Goal: Task Accomplishment & Management: Complete application form

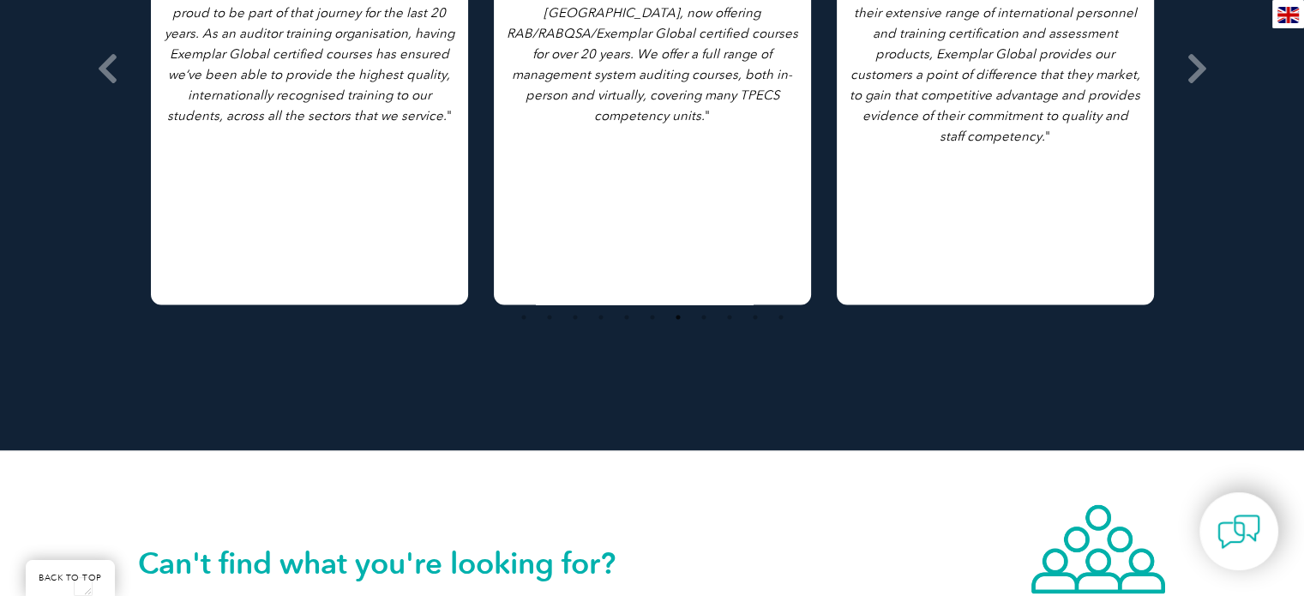
scroll to position [3010, 0]
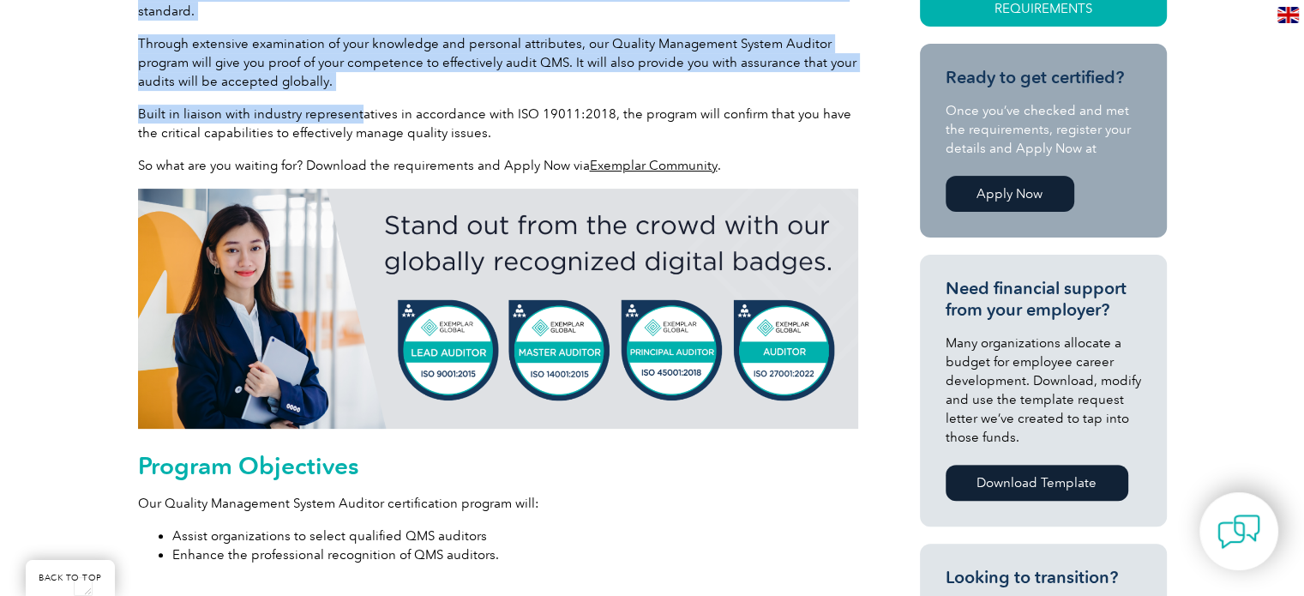
scroll to position [3331, 0]
click at [1039, 191] on link "Apply Now" at bounding box center [1009, 194] width 129 height 36
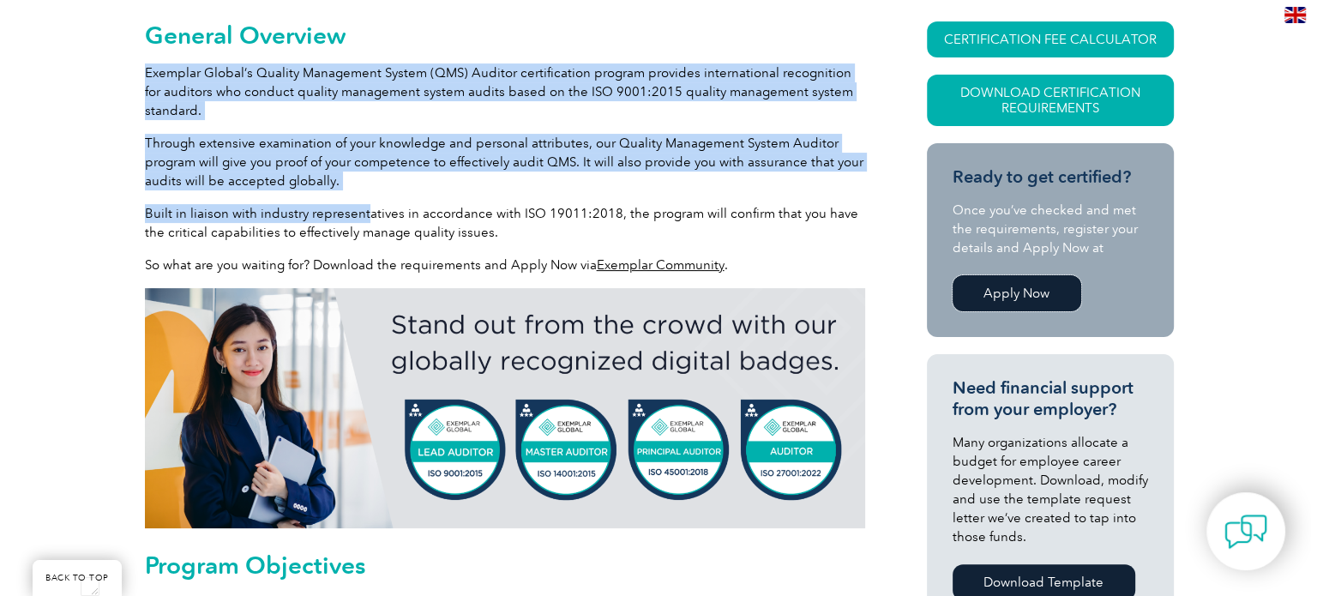
scroll to position [429, 0]
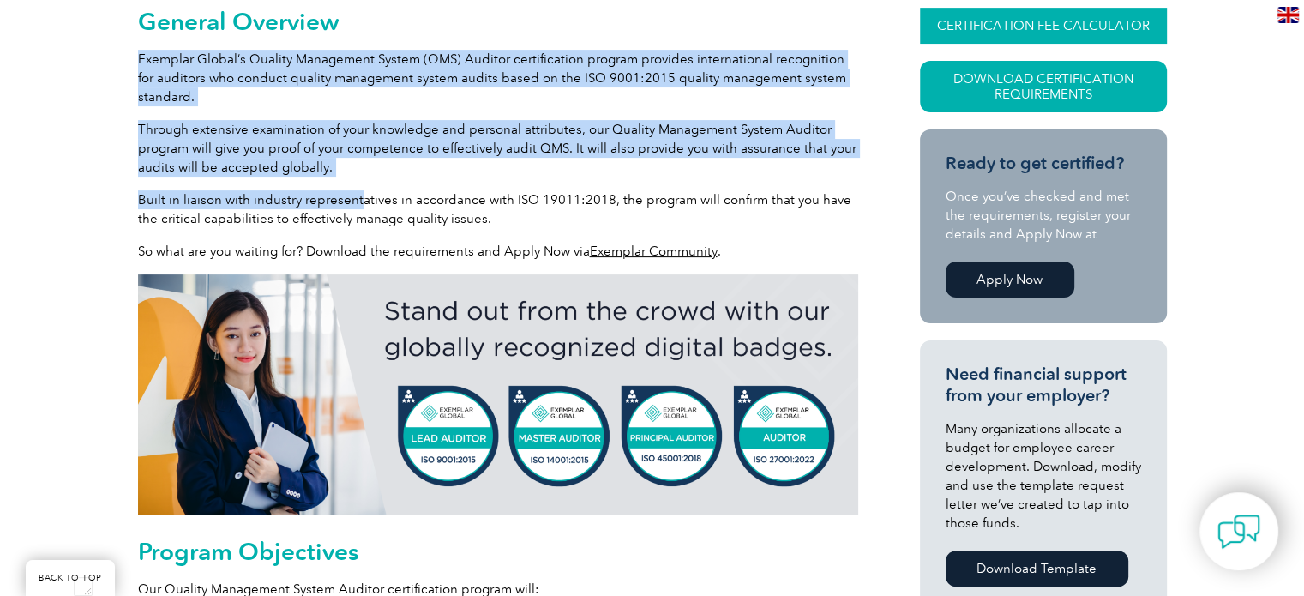
click at [1012, 20] on link "CERTIFICATION FEE CALCULATOR" at bounding box center [1043, 26] width 247 height 36
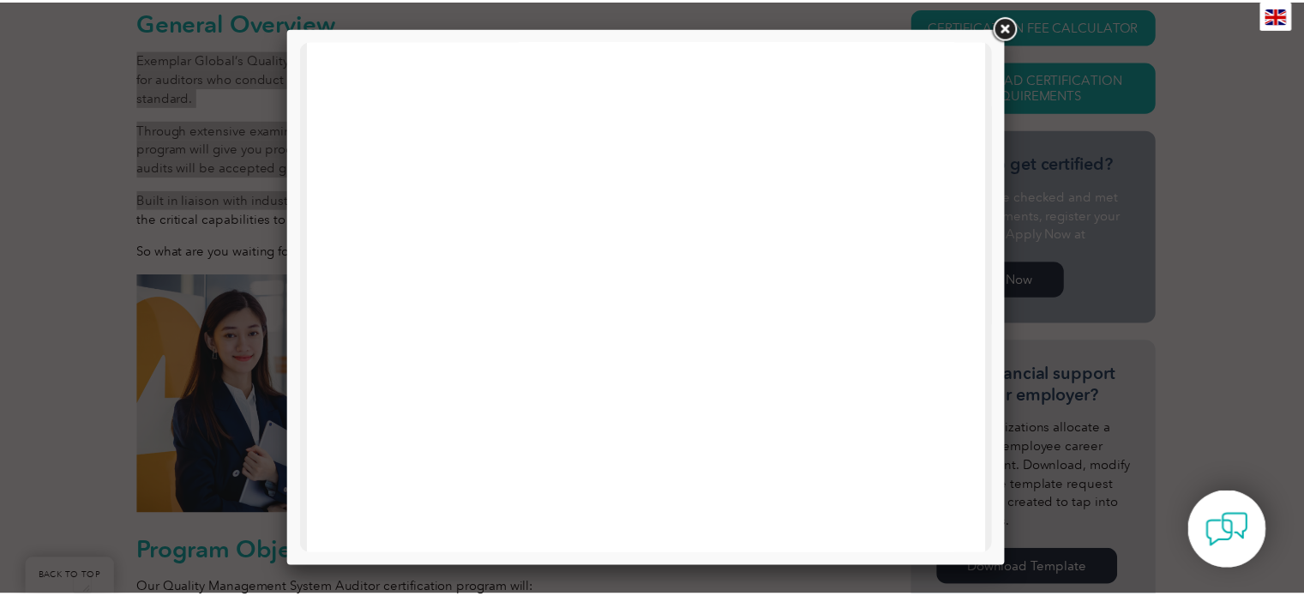
scroll to position [818, 0]
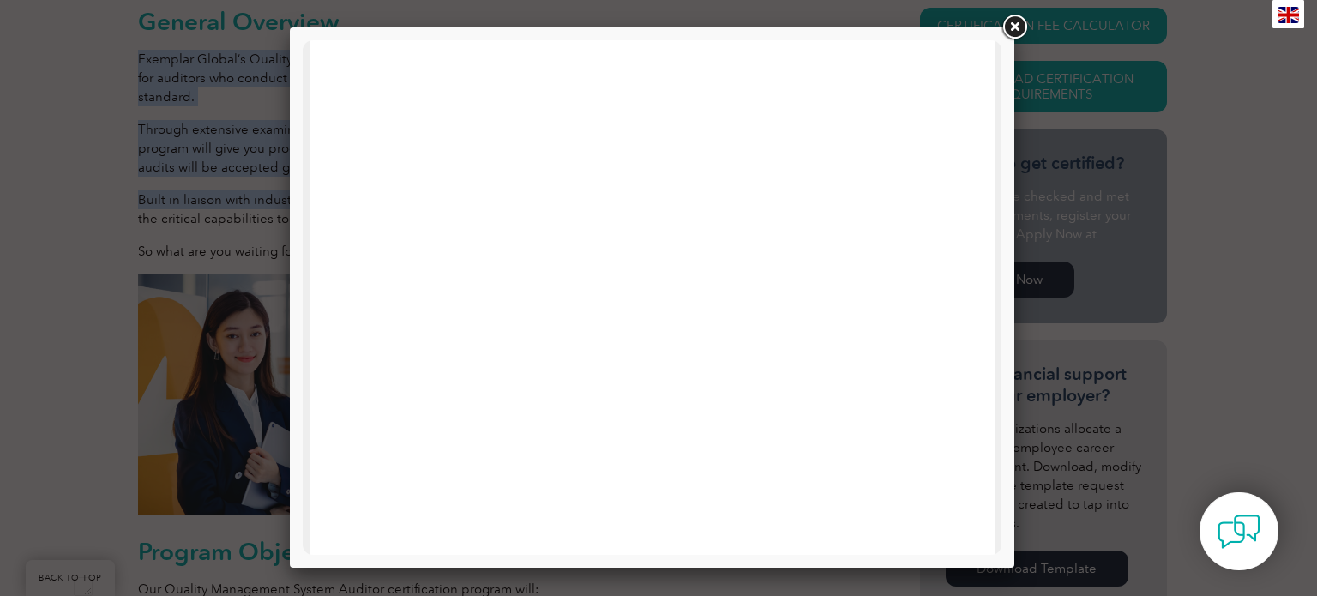
click at [1016, 28] on link at bounding box center [1014, 27] width 31 height 31
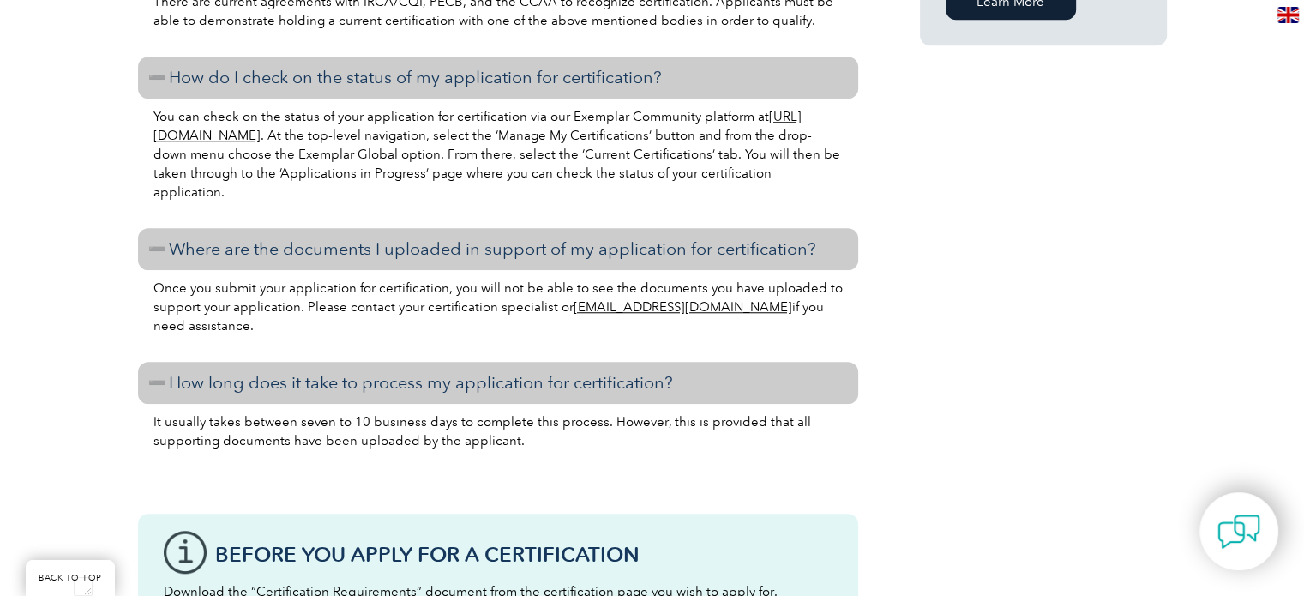
scroll to position [1457, 0]
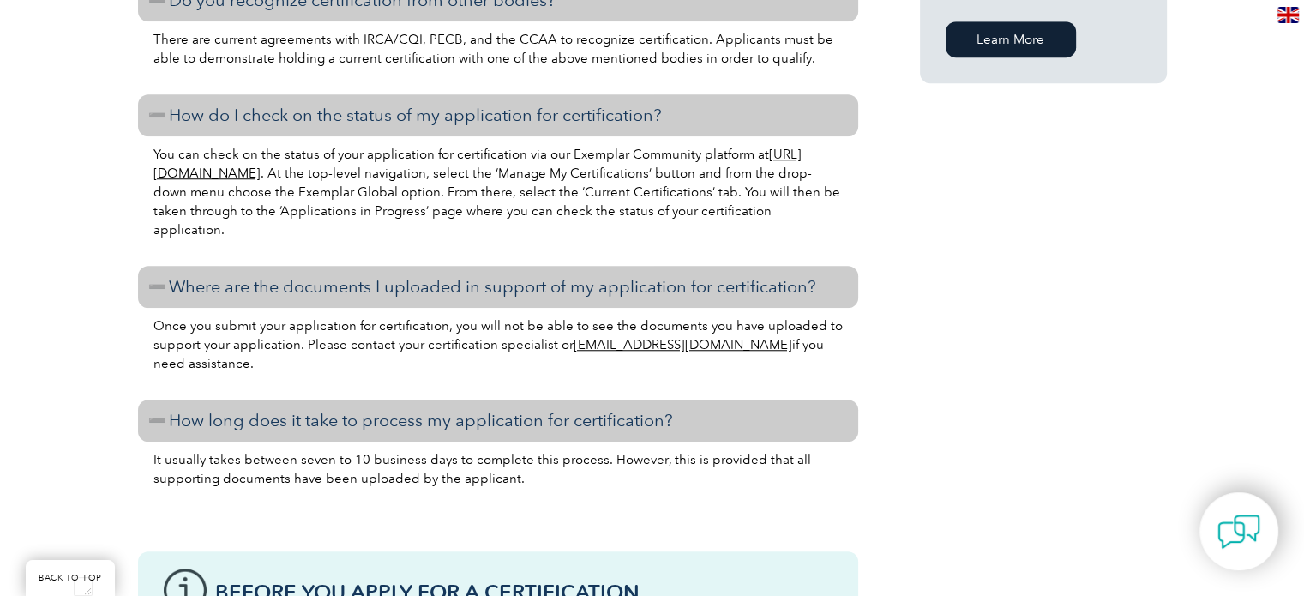
click at [268, 170] on link "https://community.exemplarglobal.org/" at bounding box center [477, 164] width 648 height 34
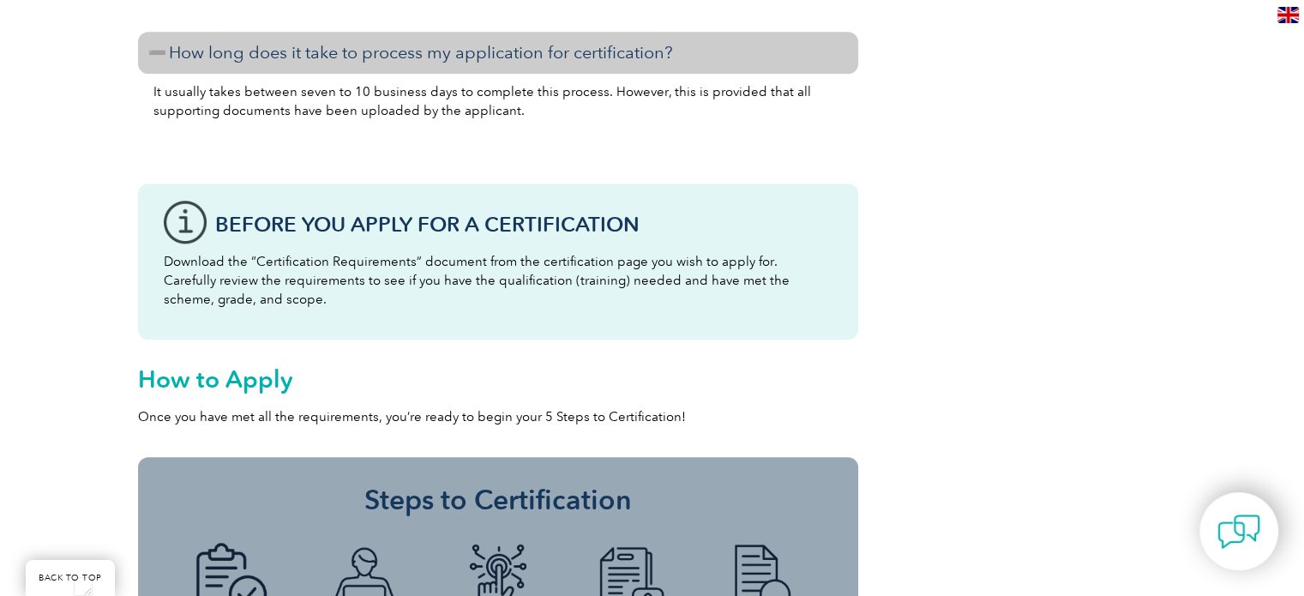
scroll to position [1800, 0]
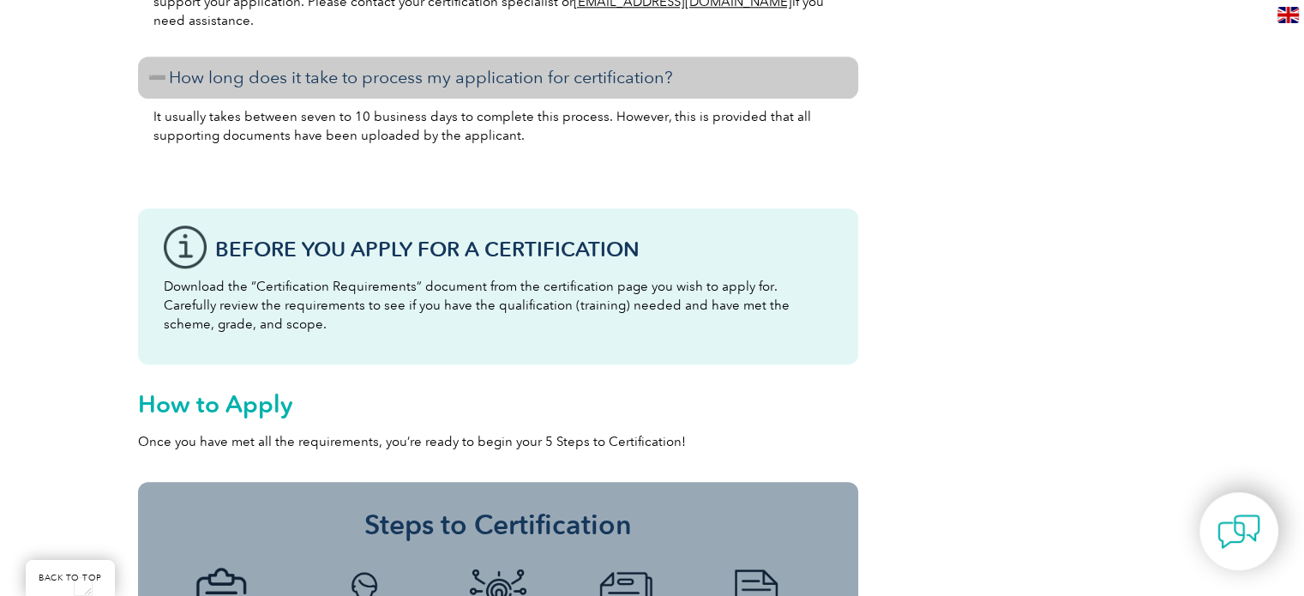
drag, startPoint x: 292, startPoint y: 290, endPoint x: 818, endPoint y: 316, distance: 526.1
click at [818, 316] on p "Download the “Certification Requirements” document from the certification page …" at bounding box center [498, 305] width 669 height 57
click at [241, 333] on div "Before You Apply For a Certification Download the “Certification Requirements” …" at bounding box center [498, 286] width 720 height 156
click at [165, 246] on div "Before You Apply For a Certification Download the “Certification Requirements” …" at bounding box center [498, 286] width 720 height 156
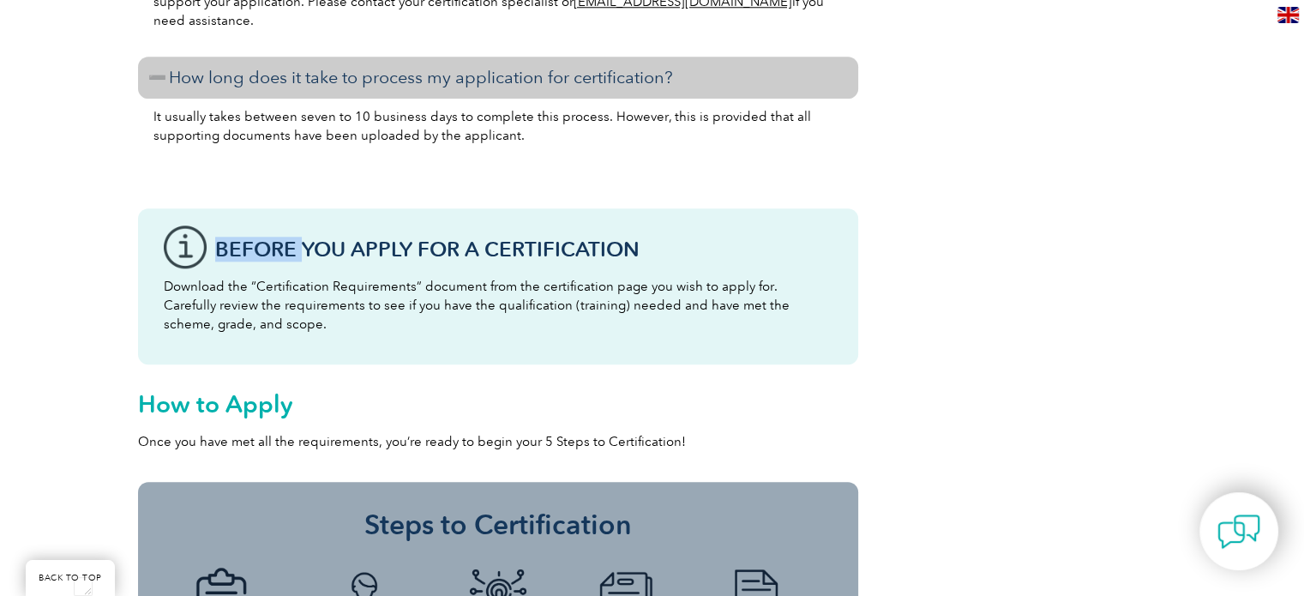
click at [165, 246] on div "Before You Apply For a Certification Download the “Certification Requirements” …" at bounding box center [498, 286] width 720 height 156
drag, startPoint x: 165, startPoint y: 285, endPoint x: 416, endPoint y: 292, distance: 250.4
click at [416, 292] on p "Download the “Certification Requirements” document from the certification page …" at bounding box center [498, 305] width 669 height 57
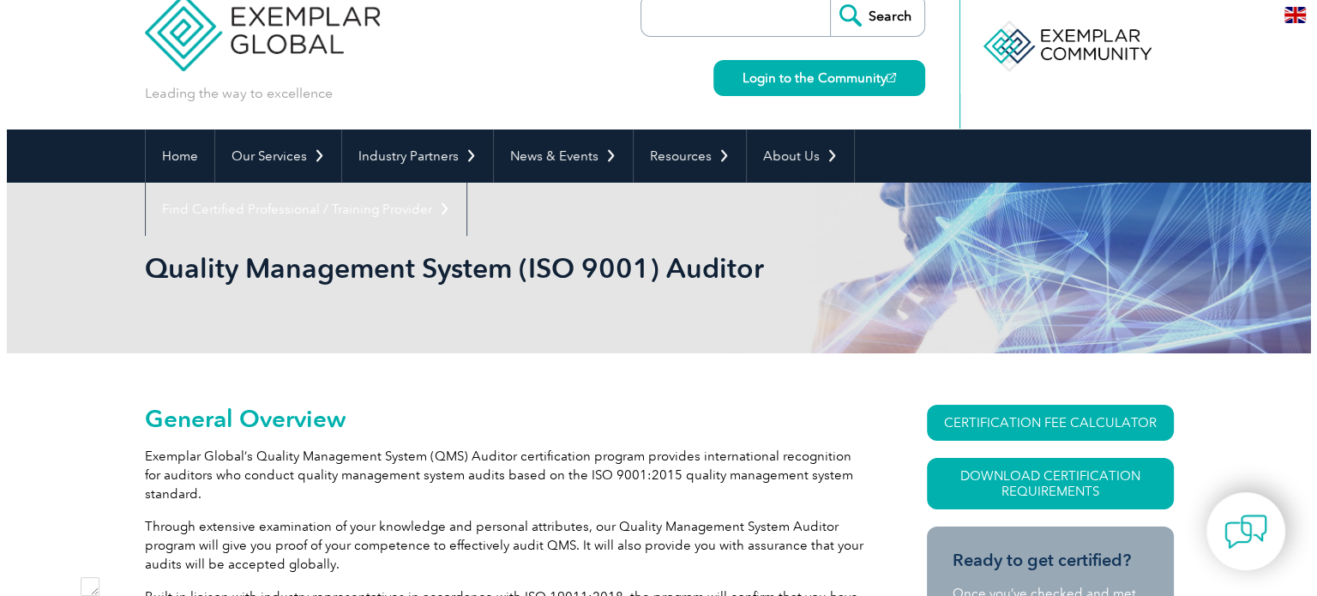
scroll to position [0, 0]
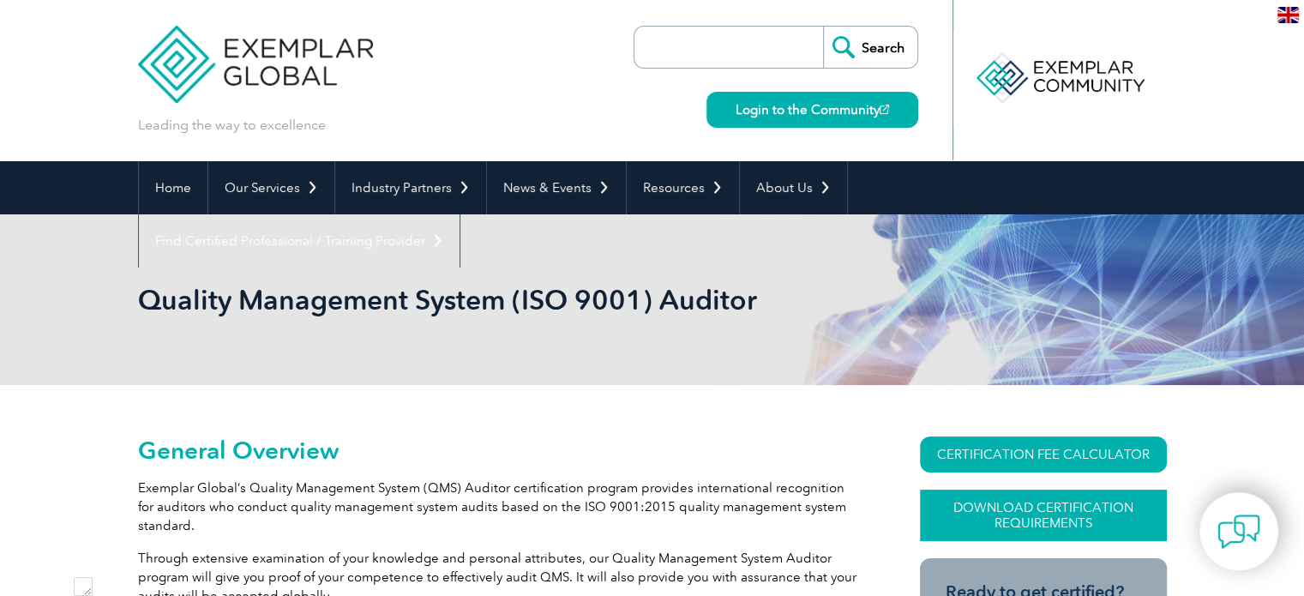
click at [1084, 513] on link "Download Certification Requirements" at bounding box center [1043, 514] width 247 height 51
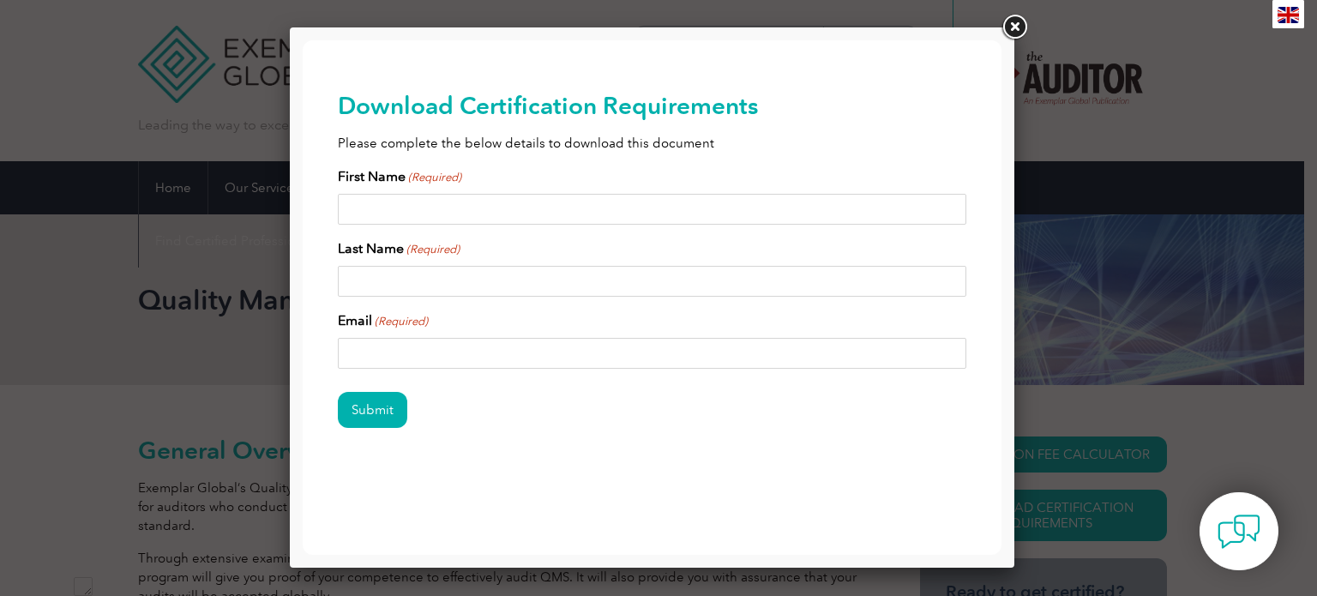
click at [526, 220] on input "First Name (Required)" at bounding box center [652, 209] width 629 height 31
type input "Zeeshan"
type input "Muhammad"
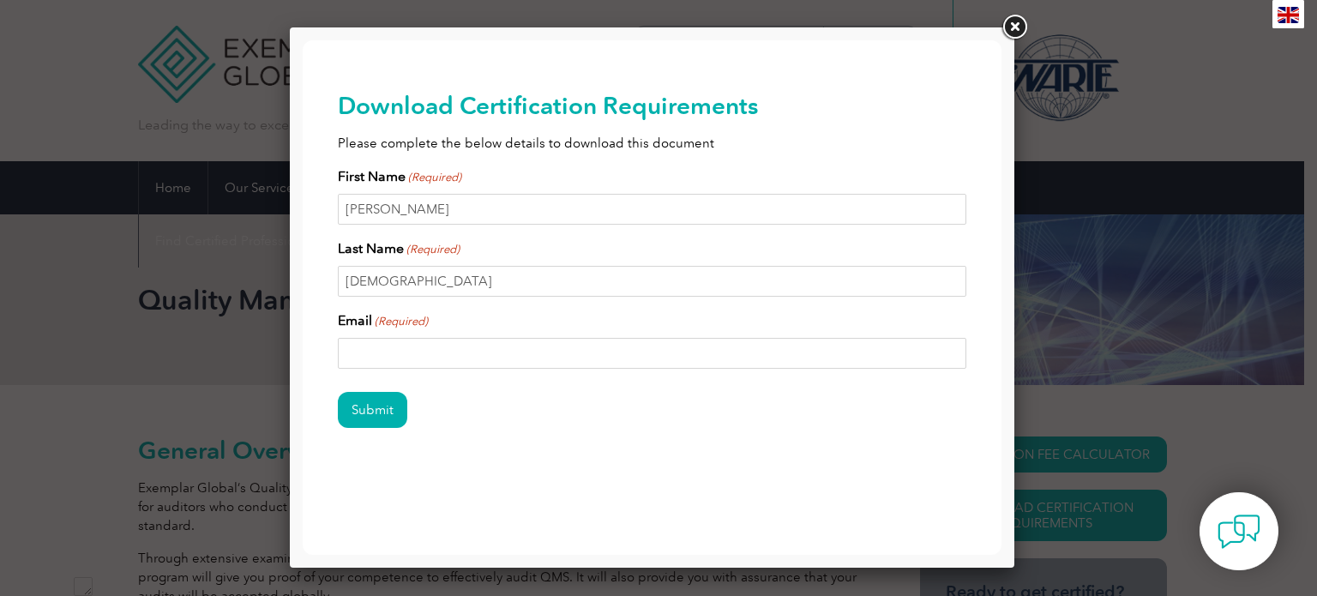
type input "zeeshanghuman@gmail.com"
click at [393, 411] on input "Submit" at bounding box center [372, 410] width 69 height 36
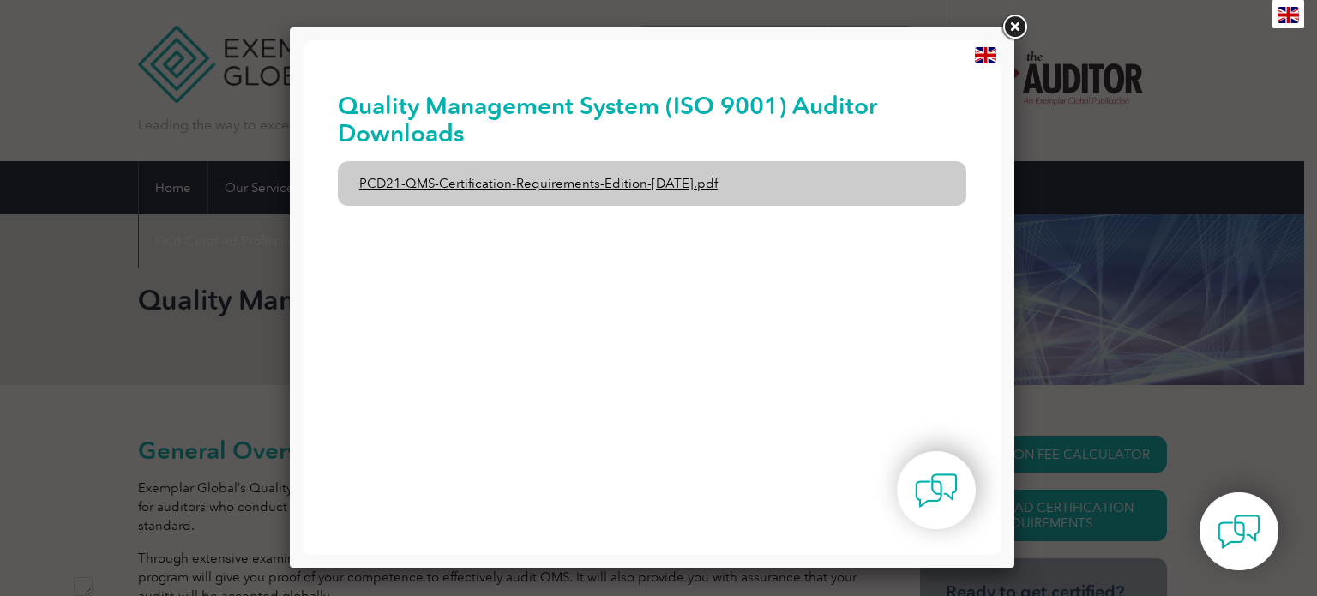
click at [484, 188] on link "PCD21-QMS-Certification-Requirements-Edition-[DATE].pdf" at bounding box center [652, 183] width 629 height 45
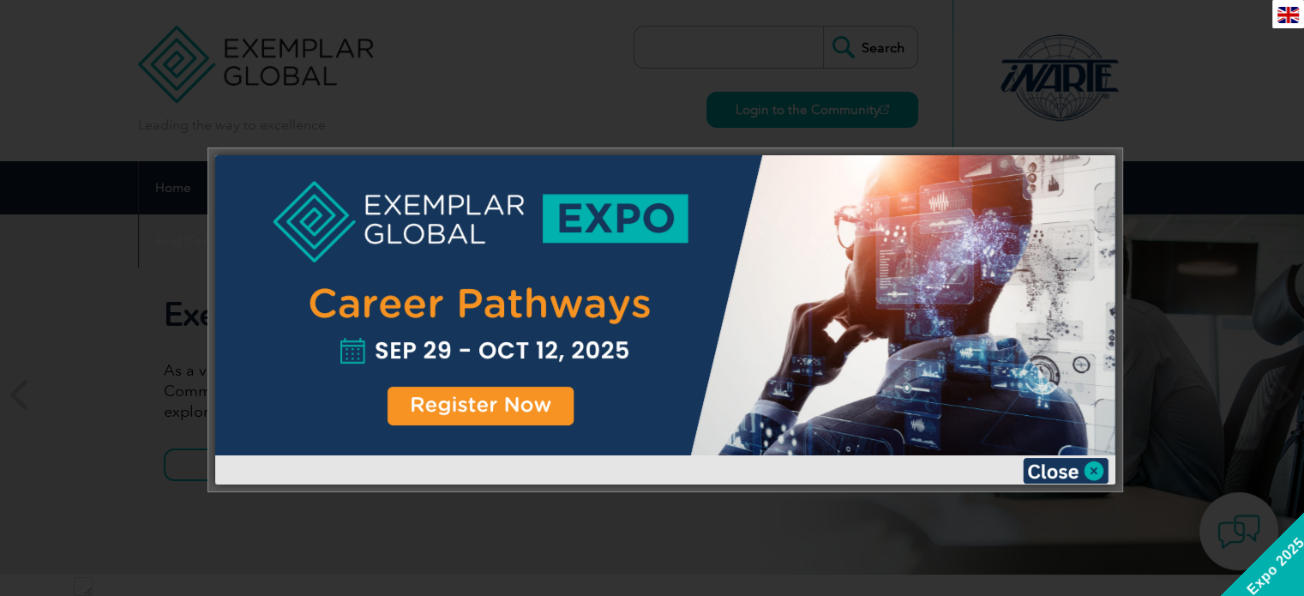
scroll to position [3331, 0]
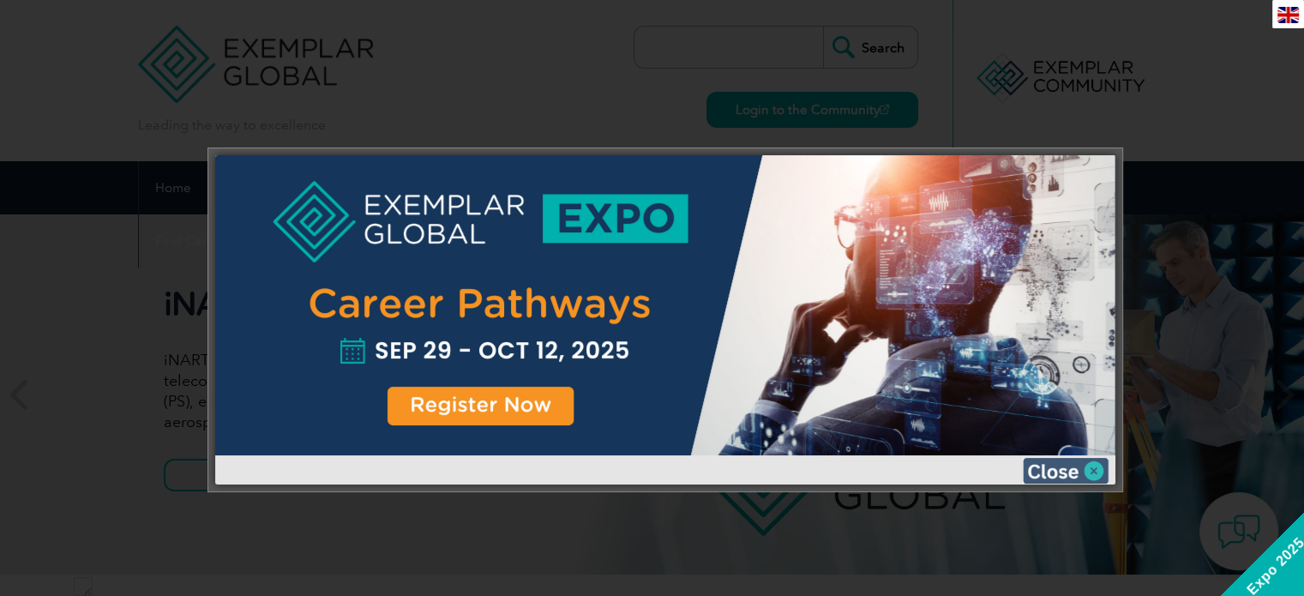
click at [1089, 468] on img at bounding box center [1066, 471] width 86 height 26
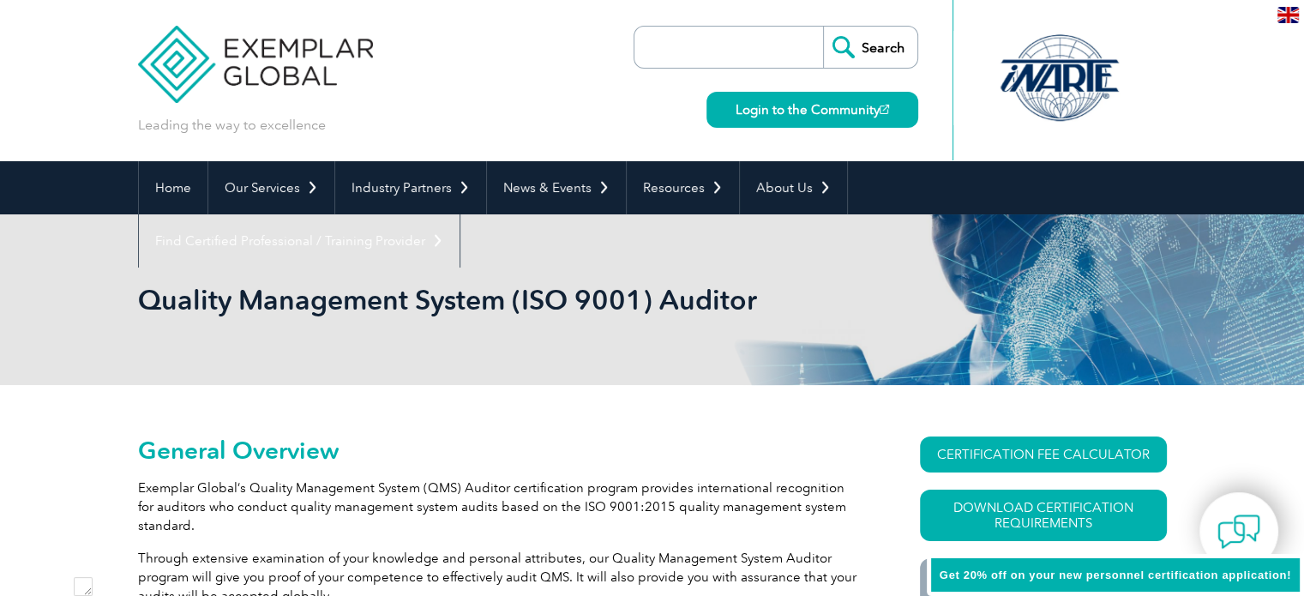
scroll to position [3331, 0]
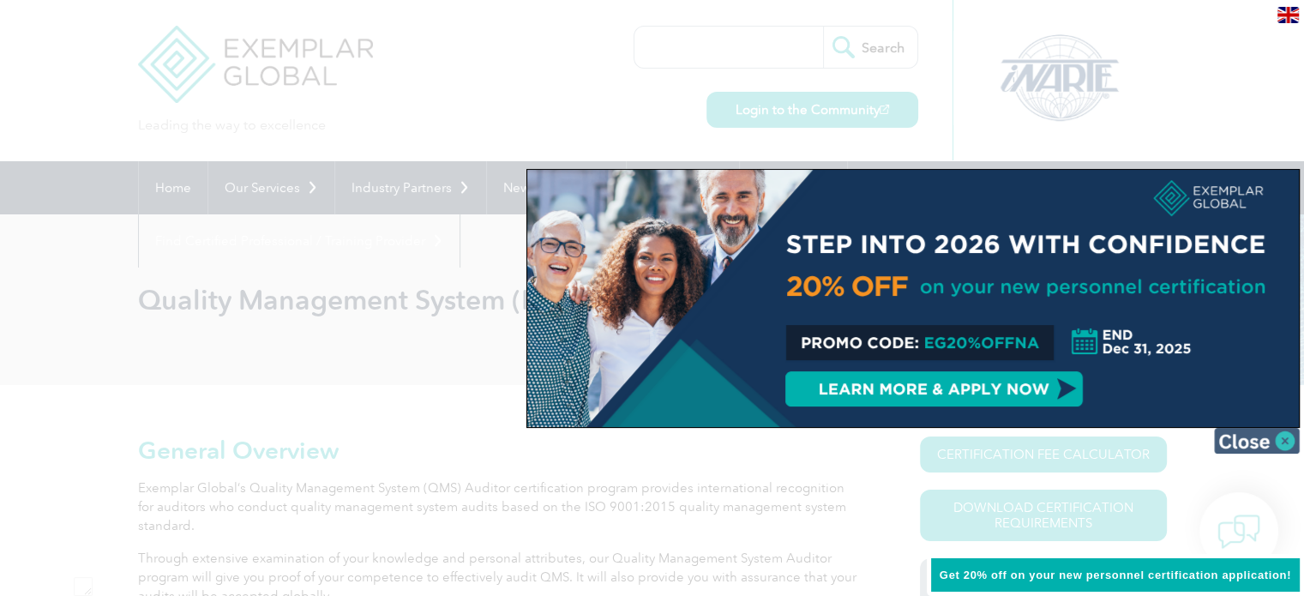
click at [1242, 439] on img at bounding box center [1257, 441] width 86 height 26
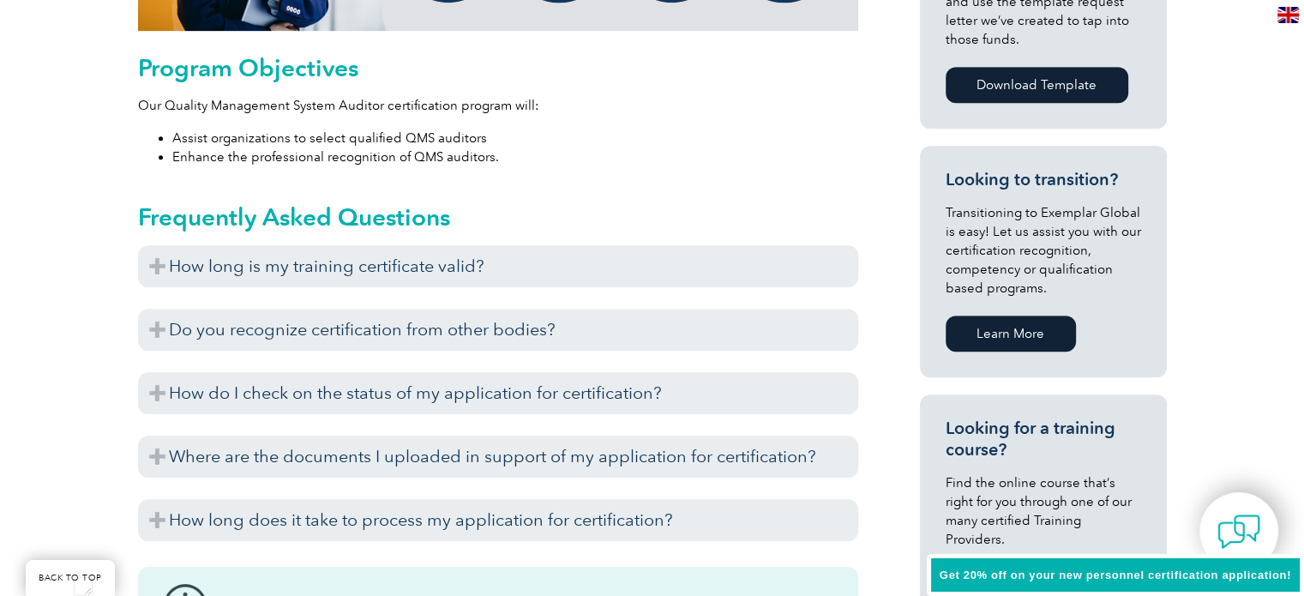
scroll to position [943, 0]
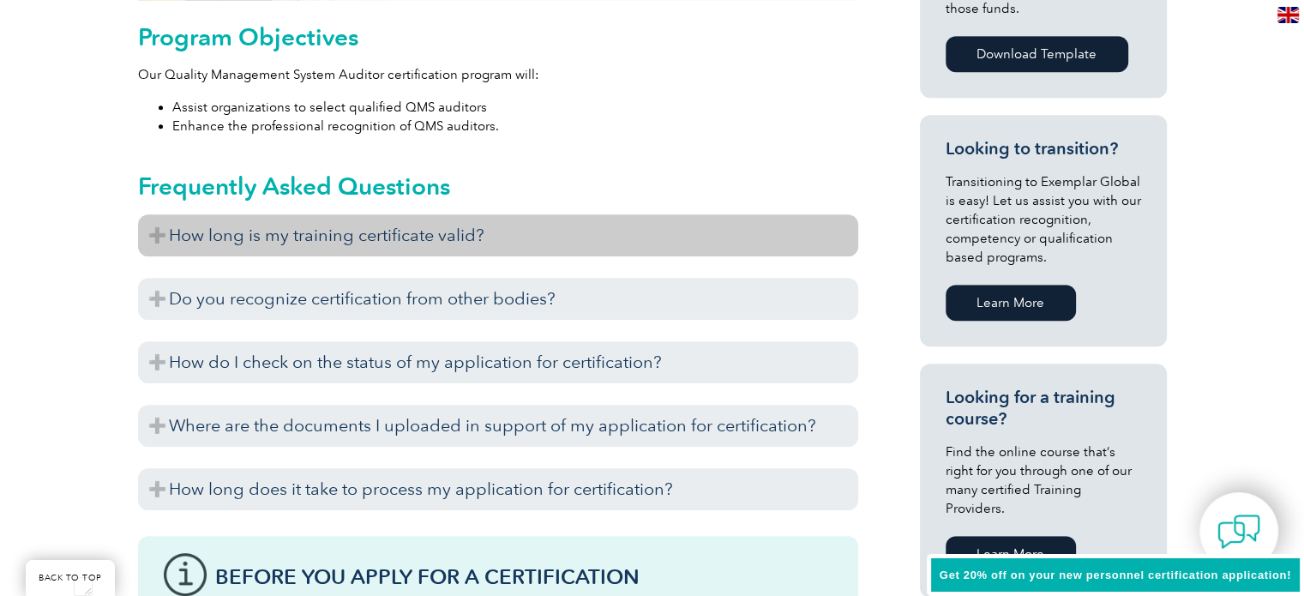
click at [528, 222] on h3 "How long is my training certificate valid?" at bounding box center [498, 235] width 720 height 42
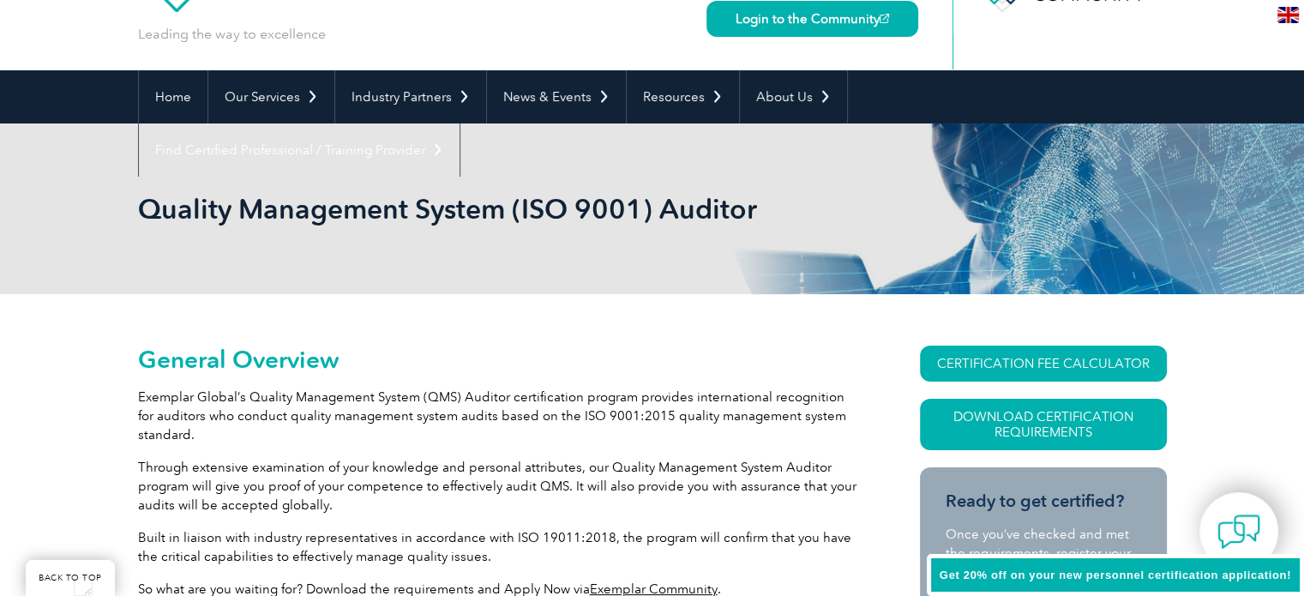
scroll to position [0, 0]
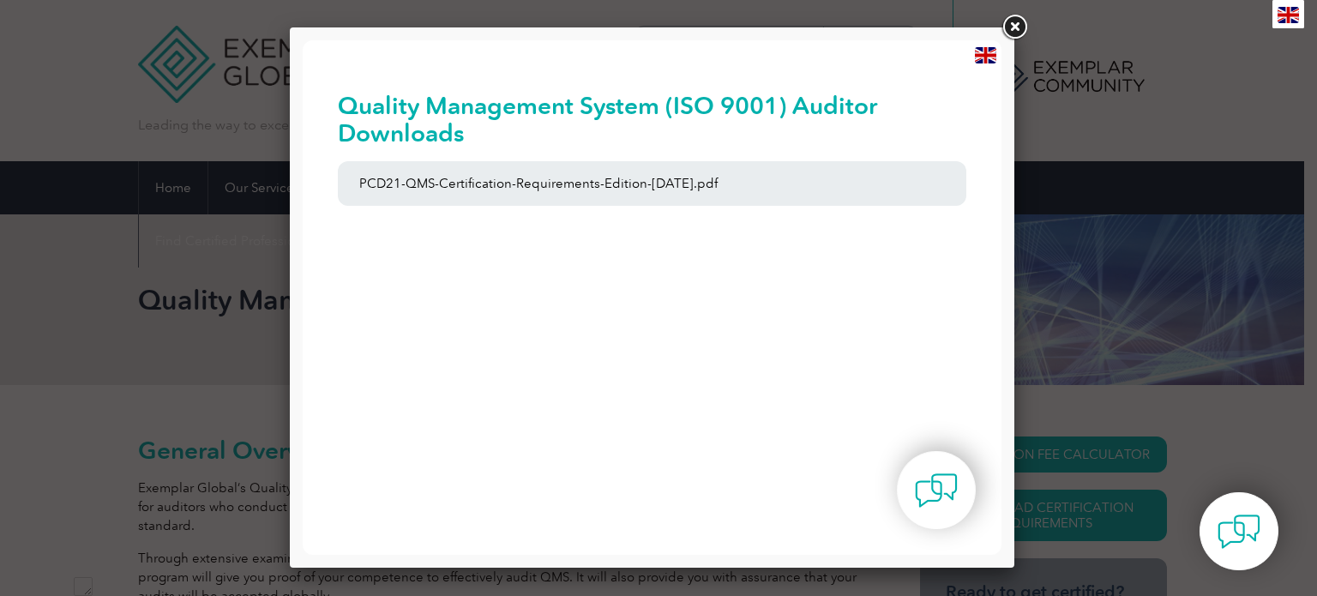
scroll to position [3331, 0]
